Goal: Navigation & Orientation: Find specific page/section

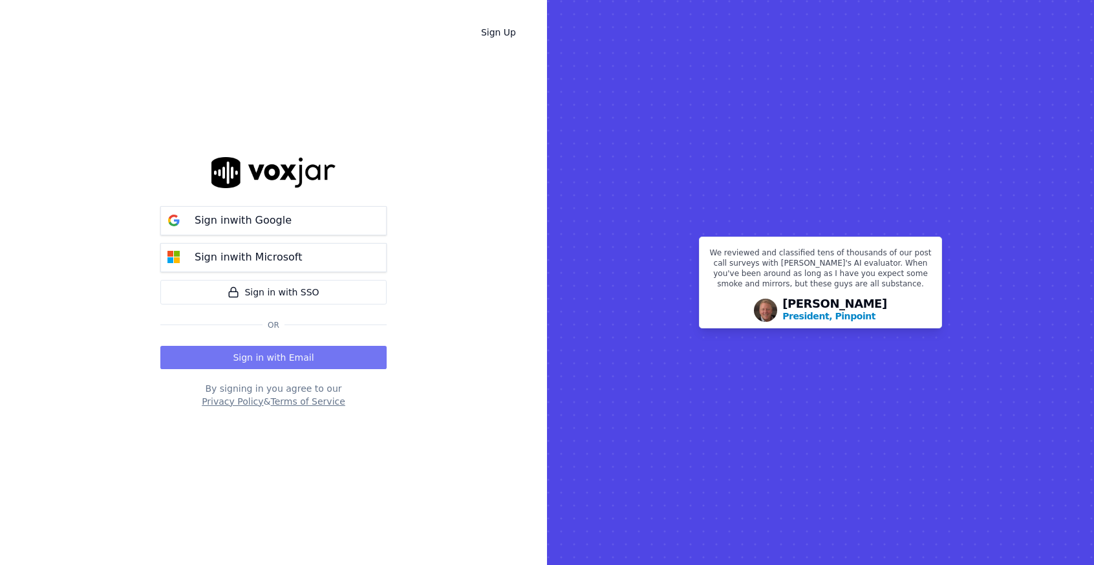
click at [282, 355] on button "Sign in with Email" at bounding box center [273, 357] width 226 height 23
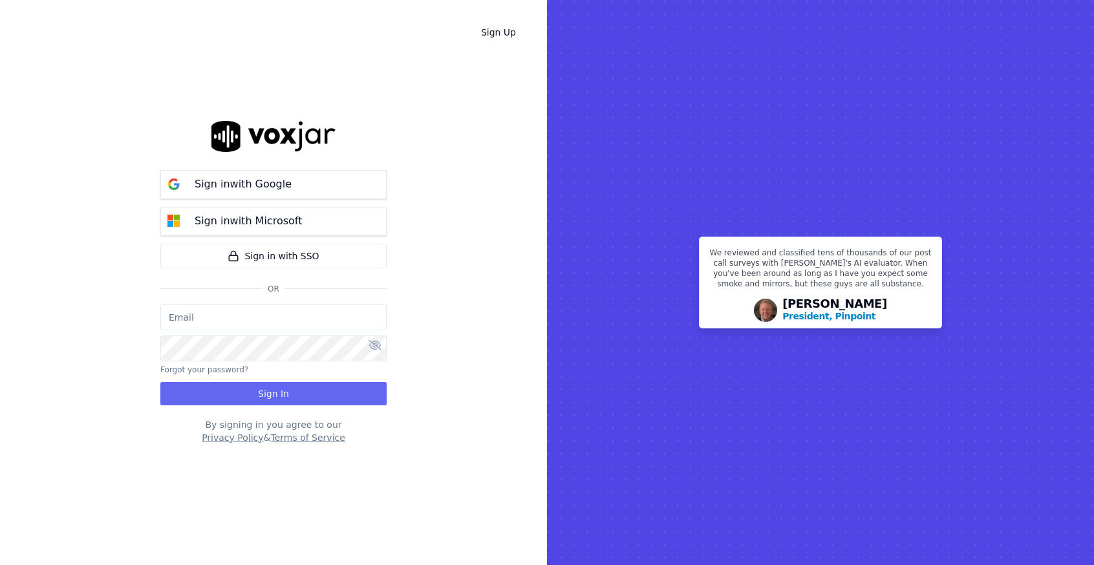
click at [267, 301] on div "Sign in with Google Sign in with Microsoft Sign in with SSO Or" at bounding box center [273, 233] width 226 height 142
click at [264, 320] on input "email" at bounding box center [273, 317] width 226 height 26
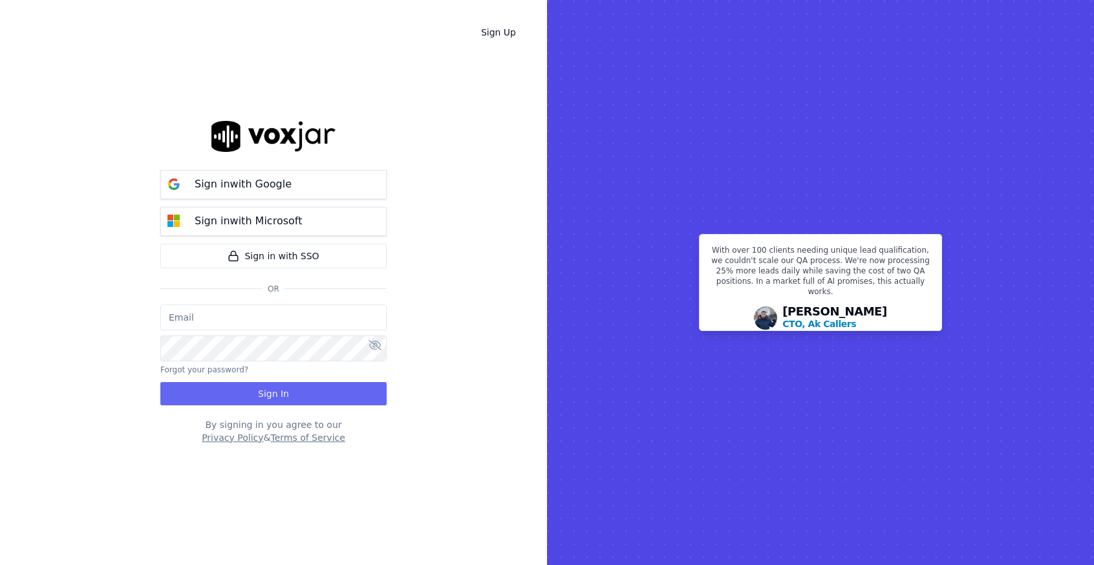
type input "[EMAIL_ADDRESS][DOMAIN_NAME]"
click at [316, 396] on button "Sign In" at bounding box center [273, 393] width 226 height 23
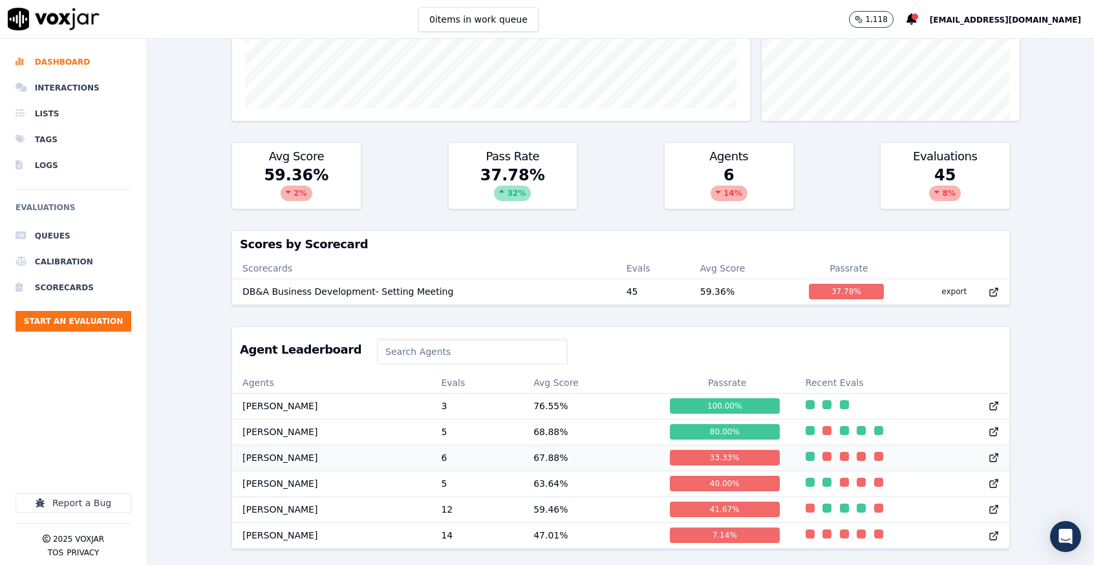
scroll to position [330, 0]
click at [318, 522] on td "[PERSON_NAME]" at bounding box center [331, 535] width 198 height 26
